Goal: Complete application form: Complete application form

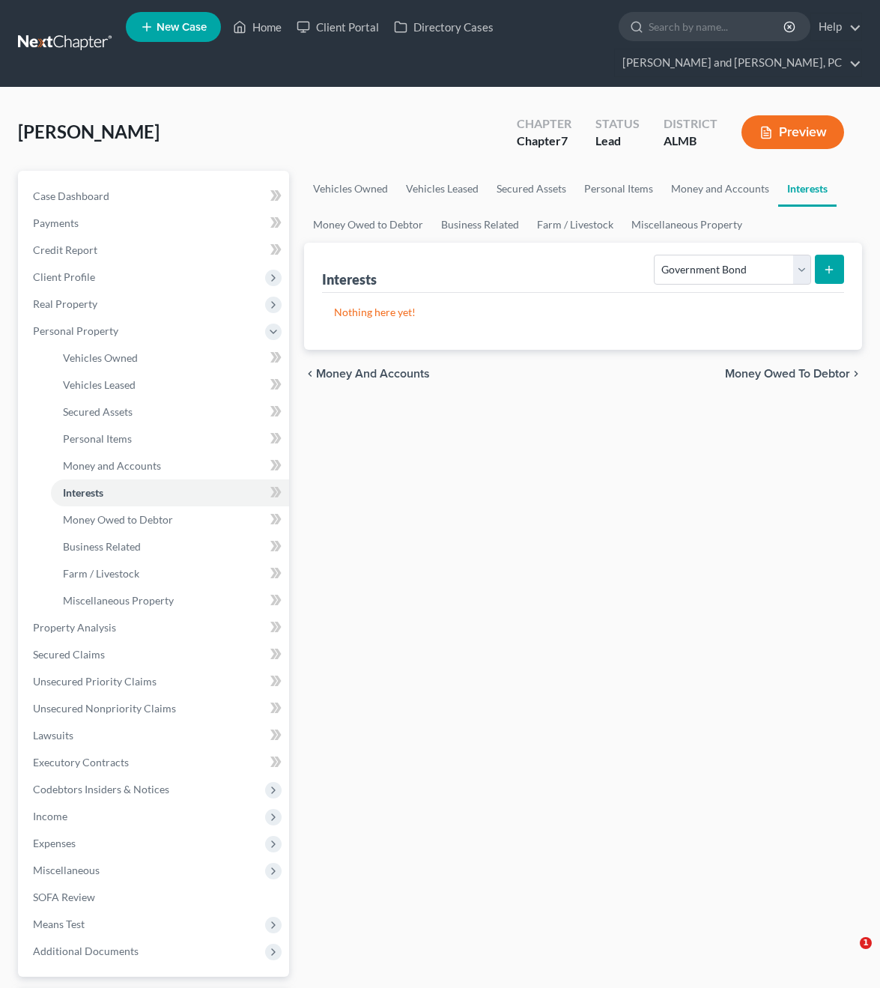
select select "government_bond"
click at [704, 36] on input "search" at bounding box center [717, 27] width 137 height 28
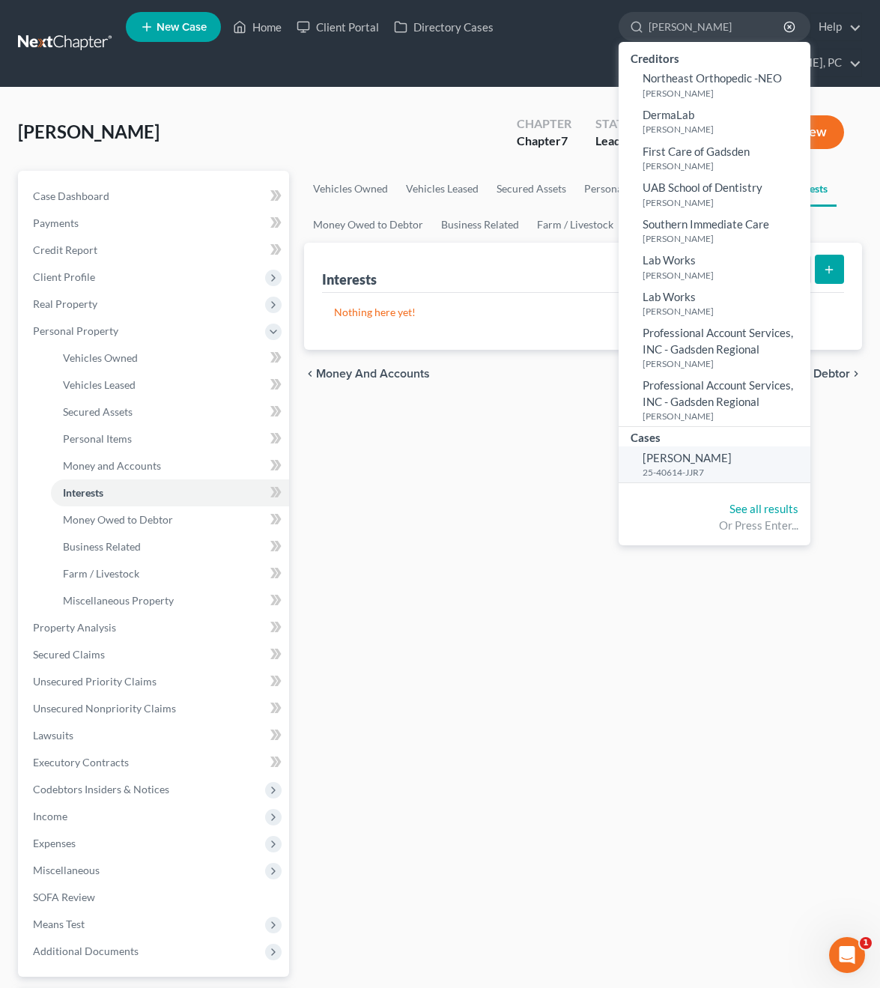
type input "[PERSON_NAME]"
click at [662, 451] on span "[PERSON_NAME]" at bounding box center [687, 457] width 89 height 13
select select "6"
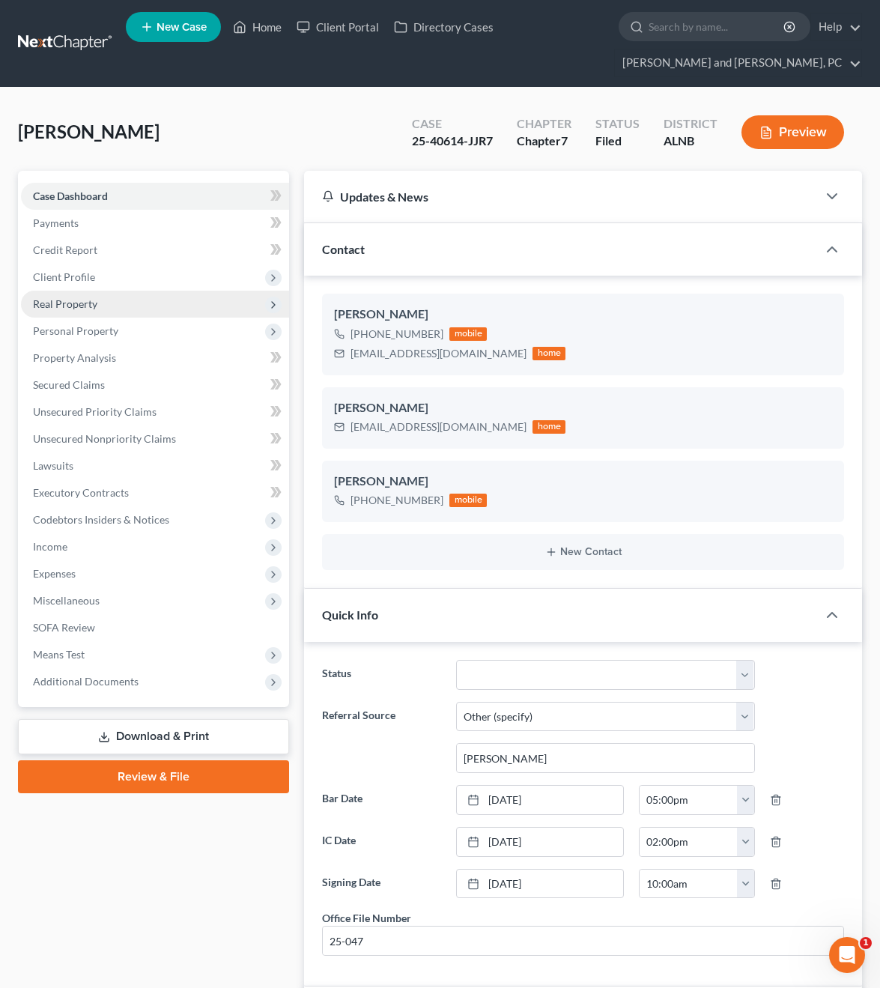
scroll to position [2527, 0]
click at [115, 279] on span "Client Profile" at bounding box center [155, 277] width 268 height 27
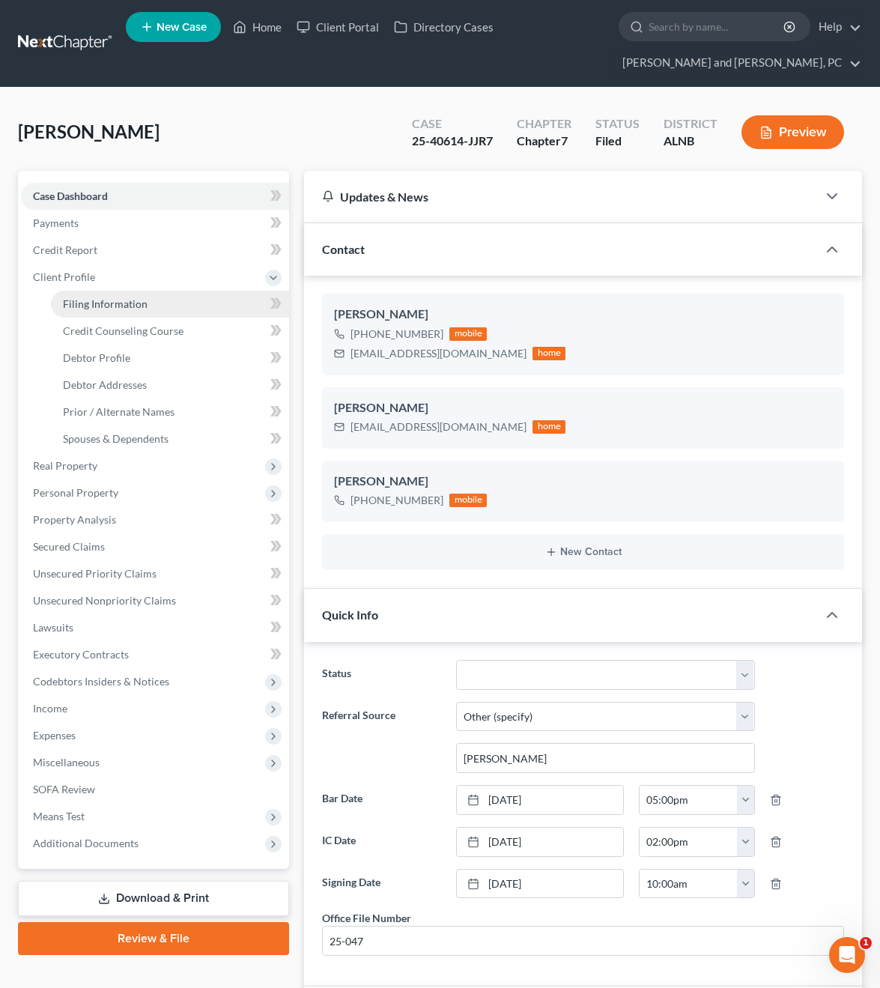
click at [106, 300] on span "Filing Information" at bounding box center [105, 303] width 85 height 13
select select "1"
select select "0"
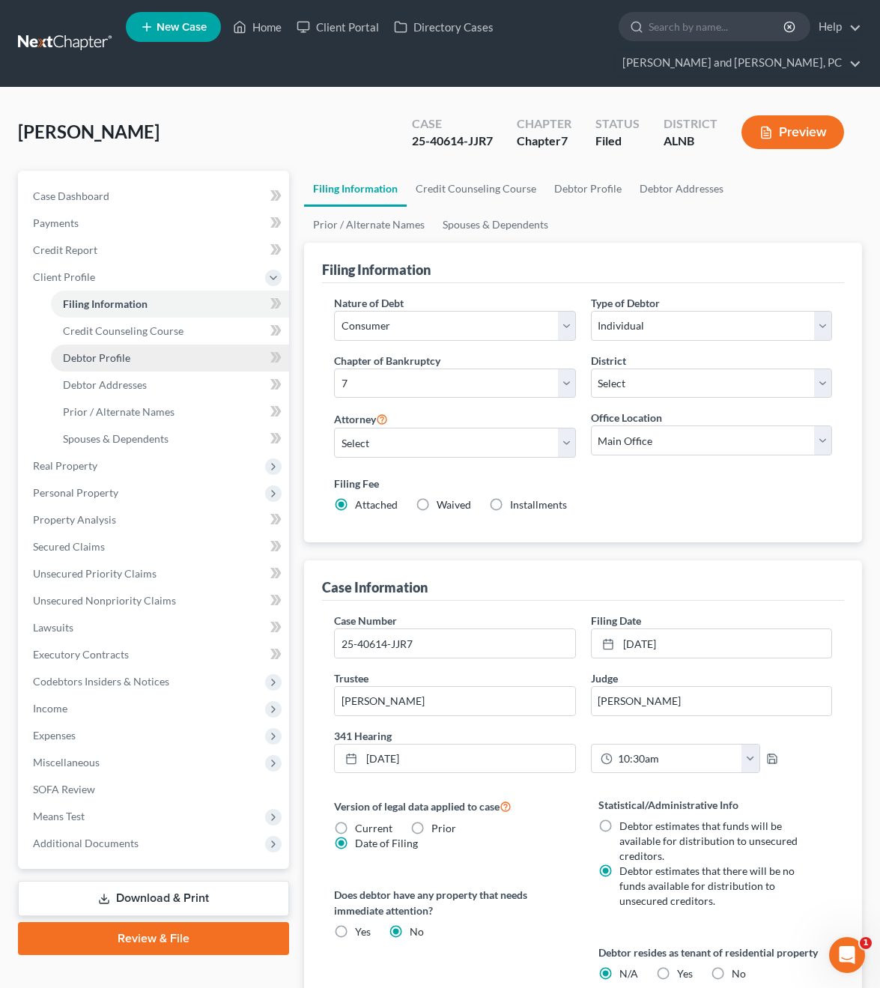
click at [107, 354] on span "Debtor Profile" at bounding box center [96, 357] width 67 height 13
select select "4"
select select "0"
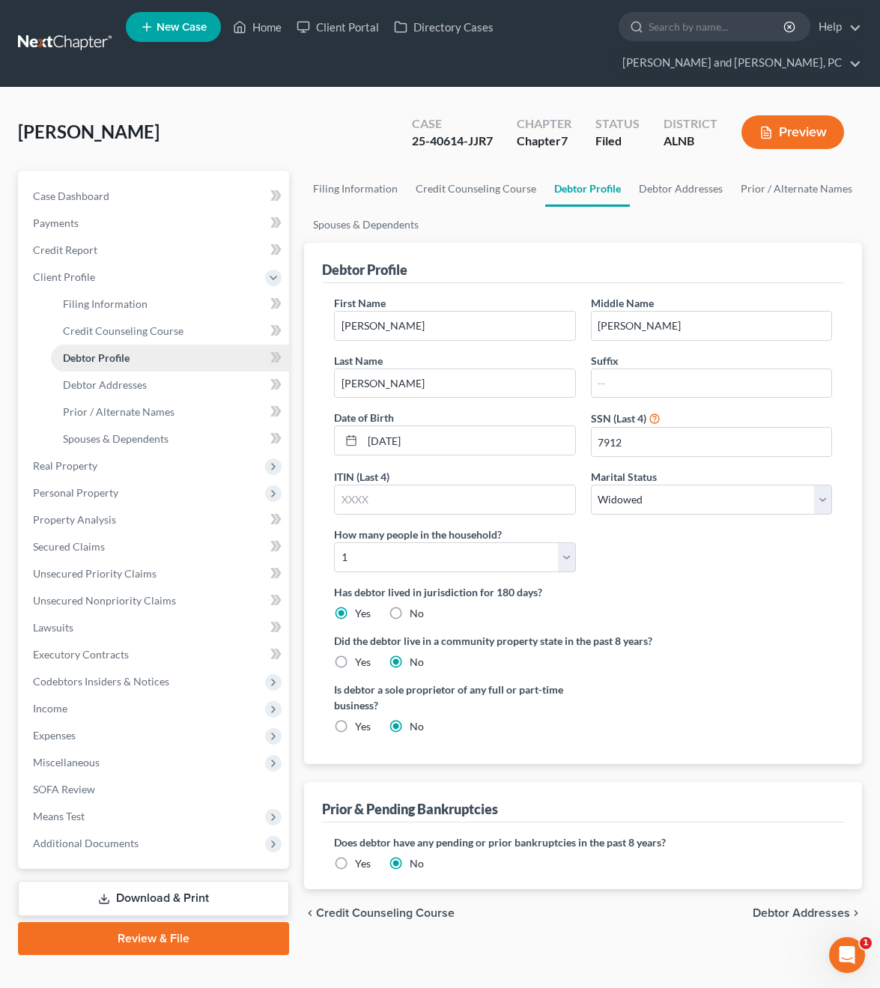
radio input "true"
